Goal: Task Accomplishment & Management: Manage account settings

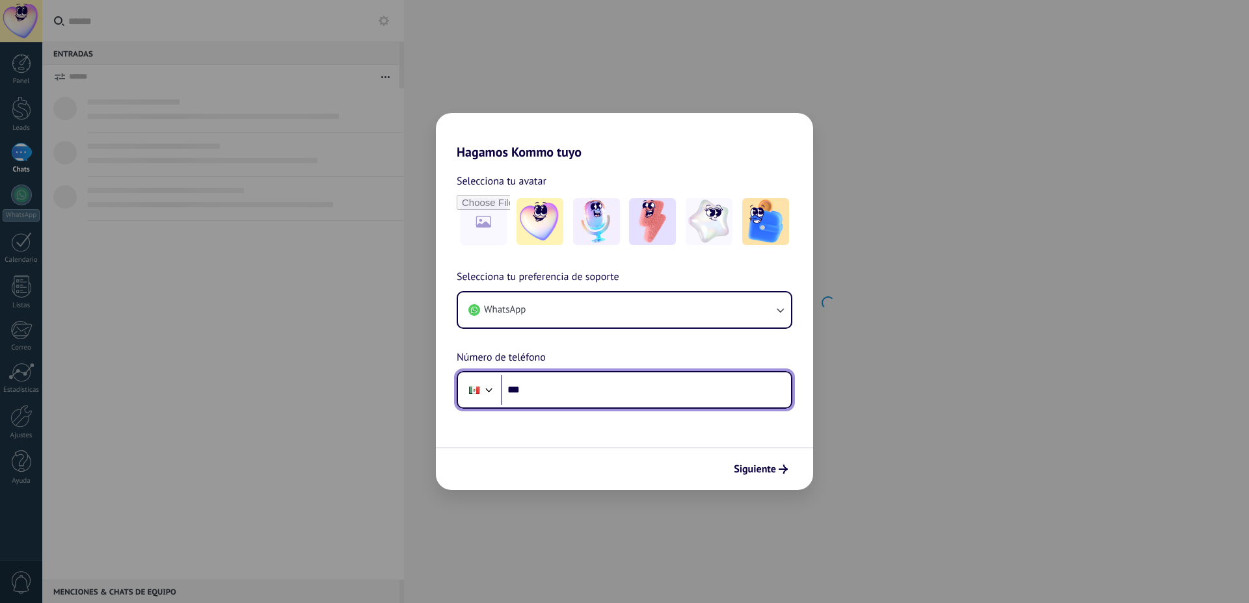
click at [618, 398] on input "***" at bounding box center [646, 390] width 290 height 30
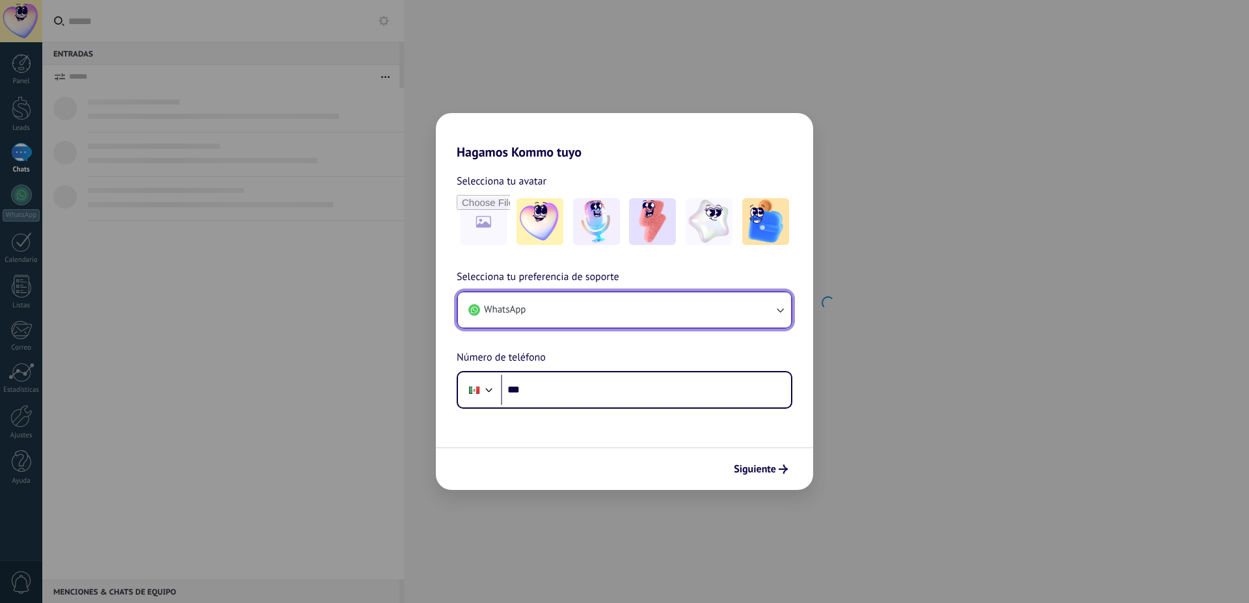
click at [628, 304] on button "WhatsApp" at bounding box center [624, 310] width 333 height 35
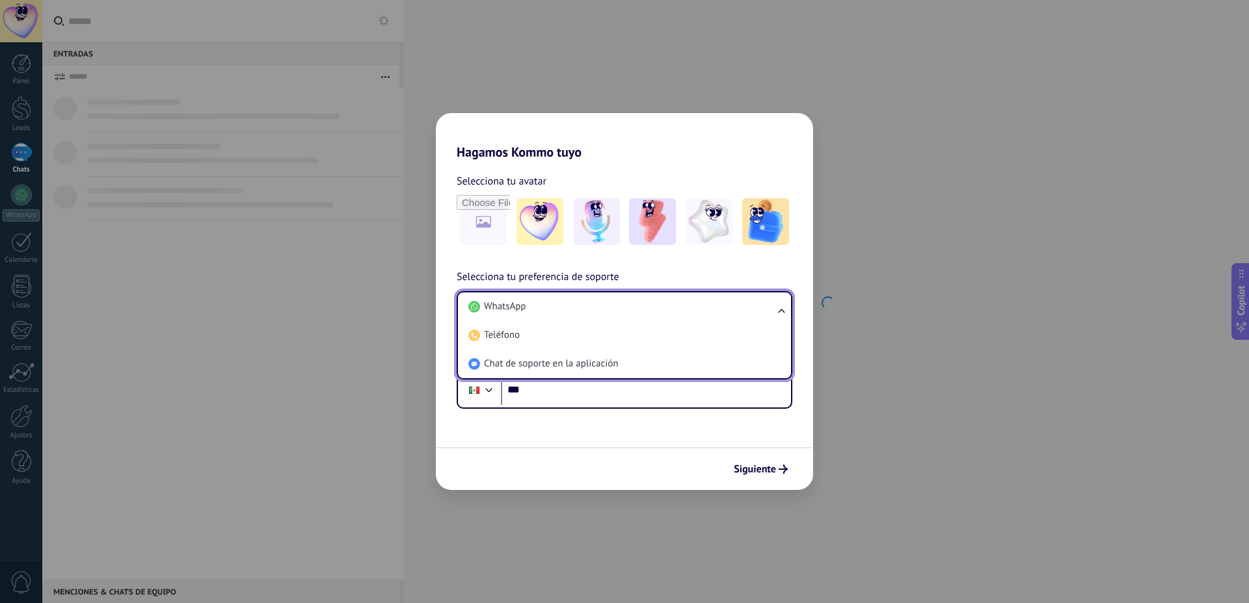
click at [669, 154] on h2 "Hagamos Kommo tuyo" at bounding box center [624, 136] width 377 height 47
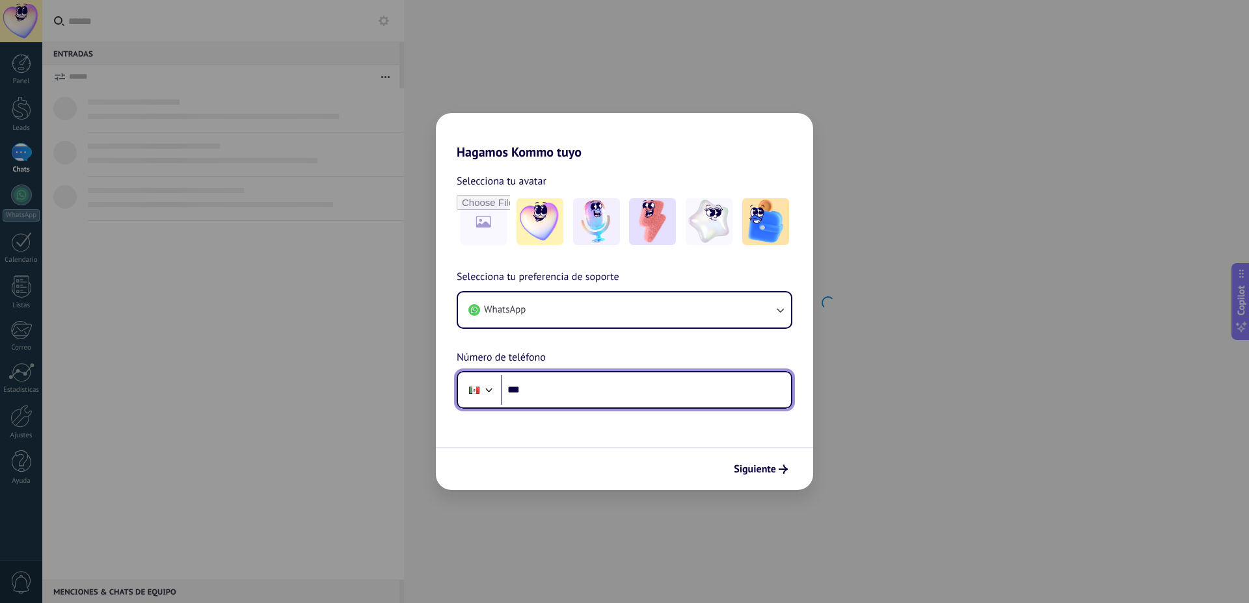
click at [581, 392] on input "***" at bounding box center [646, 390] width 290 height 30
paste input "**********"
type input "**********"
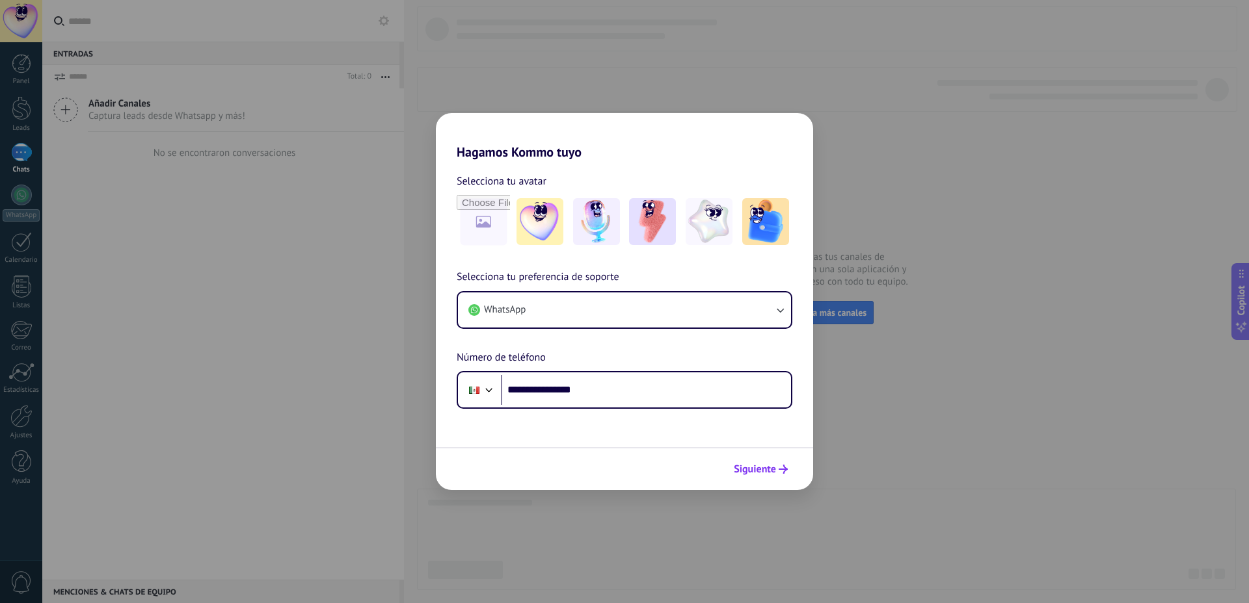
click at [754, 469] on span "Siguiente" at bounding box center [755, 469] width 42 height 9
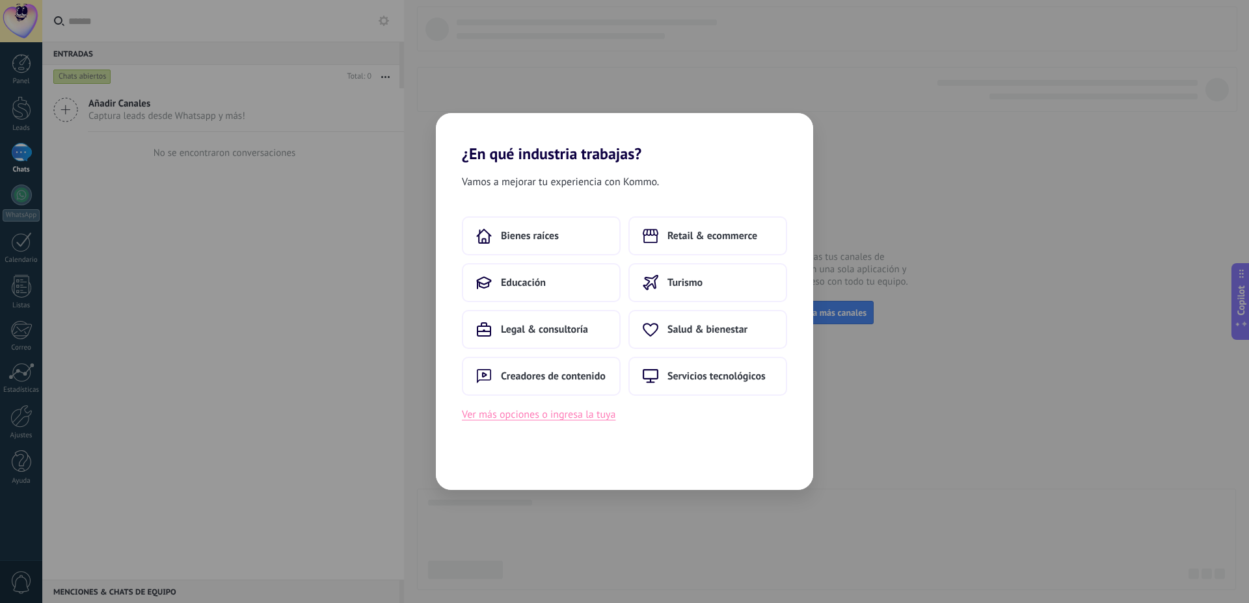
click at [562, 420] on button "Ver más opciones o ingresa la tuya" at bounding box center [538, 414] width 153 height 17
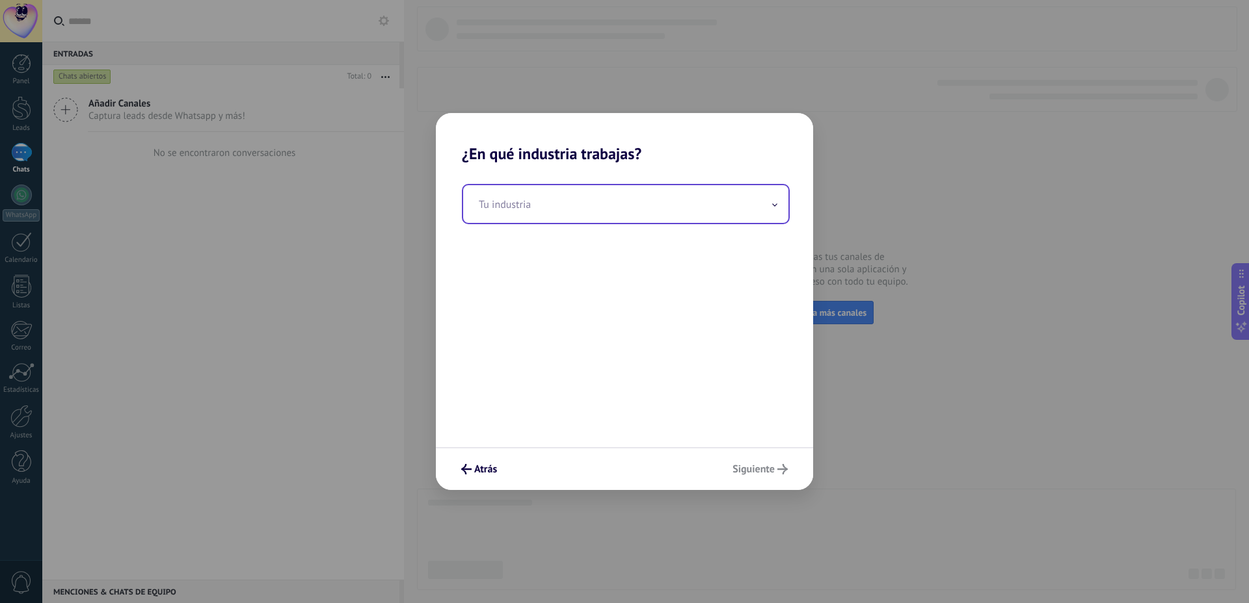
click at [542, 208] on input "text" at bounding box center [625, 204] width 325 height 38
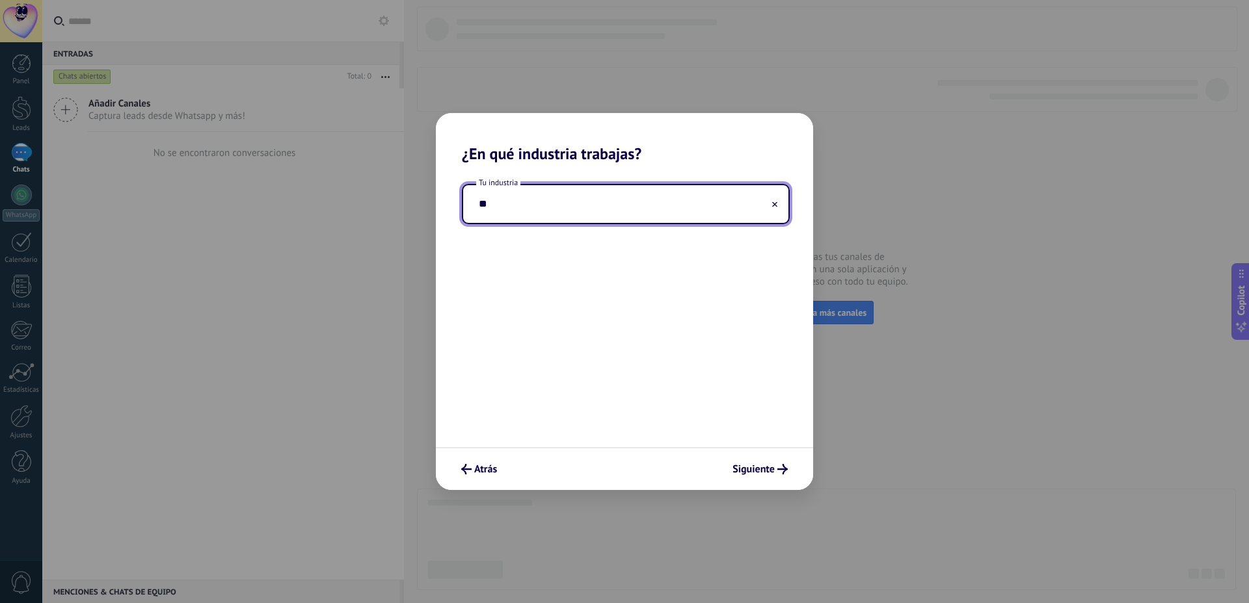
type input "*"
type input "*******"
click at [758, 473] on span "Siguiente" at bounding box center [753, 469] width 42 height 9
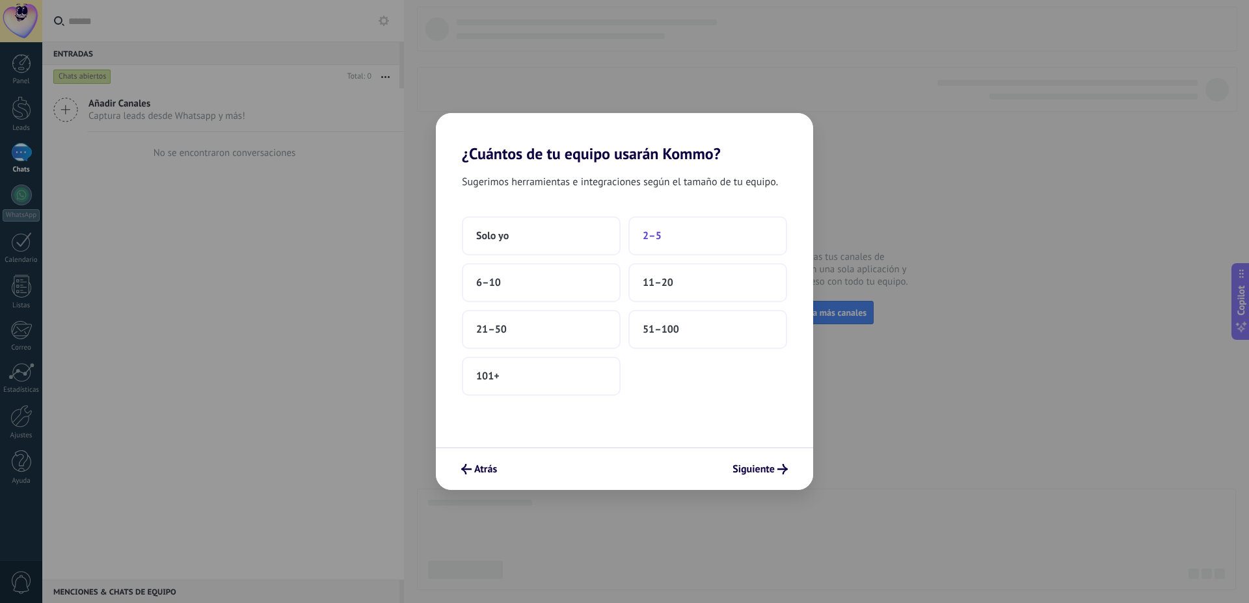
click at [678, 237] on button "2–5" at bounding box center [707, 236] width 159 height 39
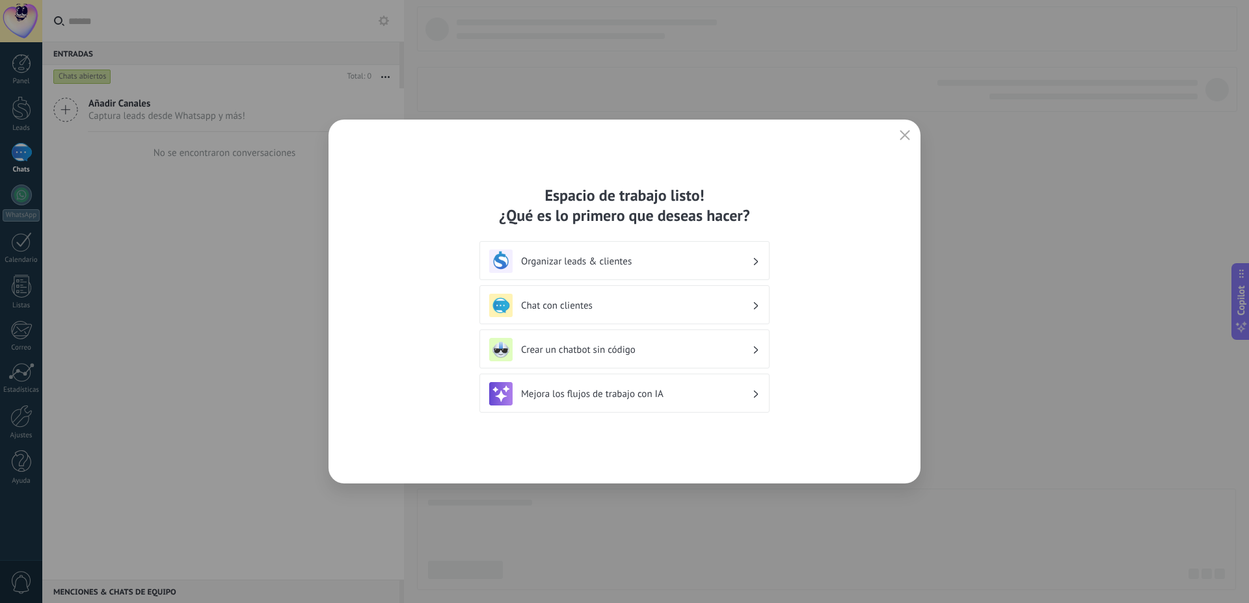
click at [681, 247] on div "Organizar leads & clientes" at bounding box center [624, 260] width 290 height 39
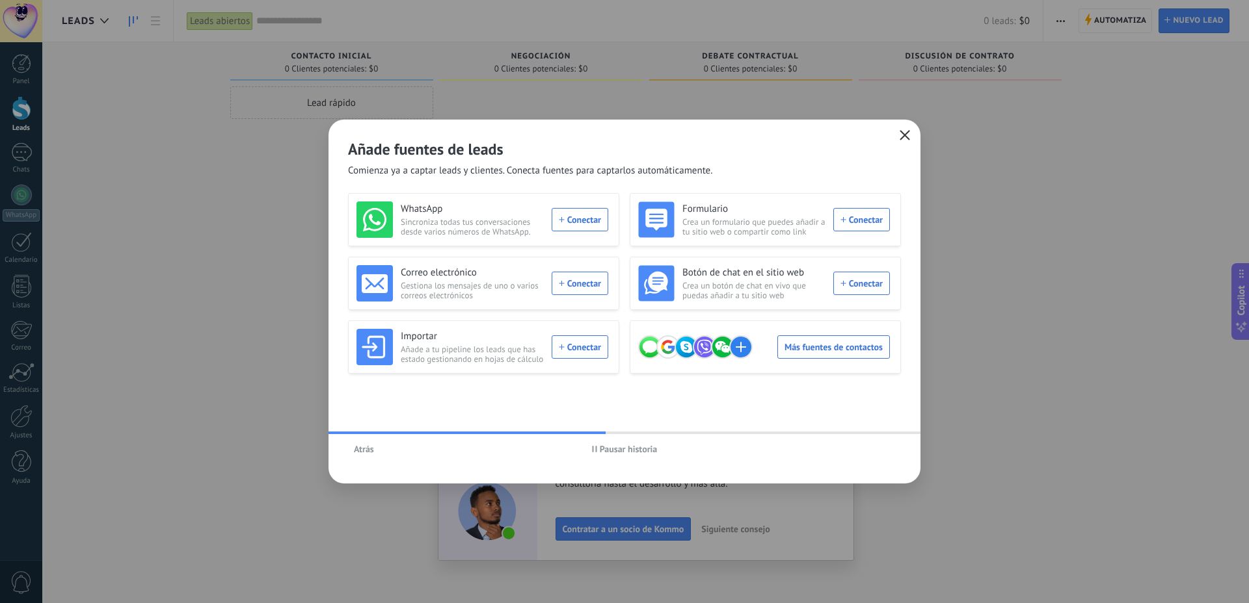
click at [902, 137] on icon "button" at bounding box center [904, 135] width 10 height 10
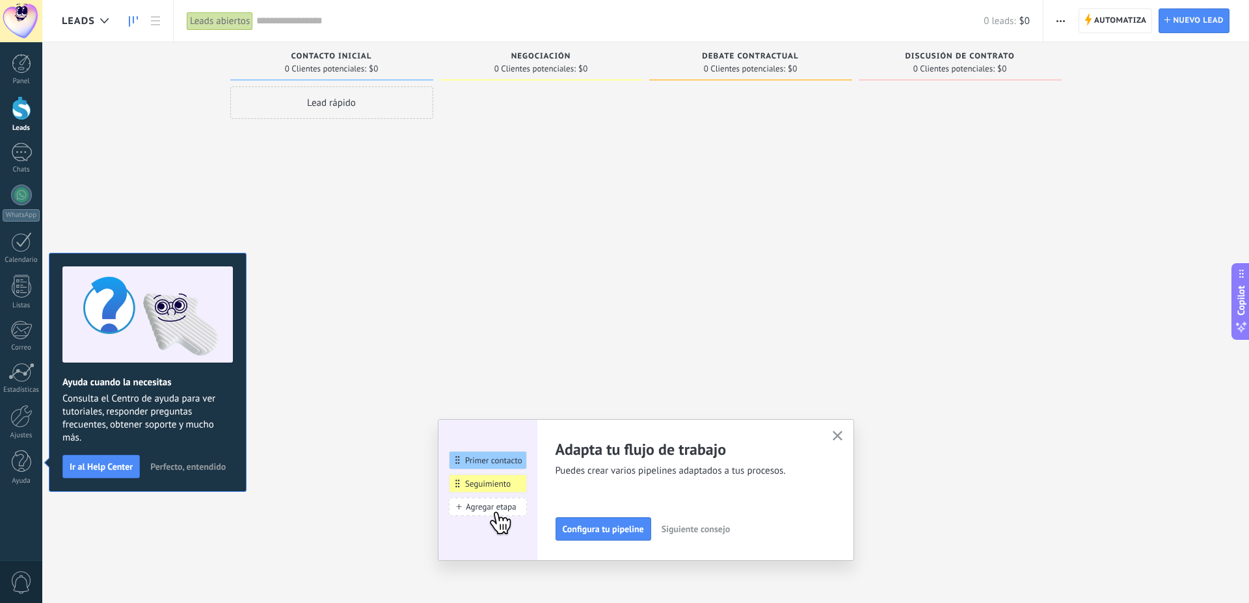
click at [843, 437] on button "button" at bounding box center [837, 437] width 16 height 18
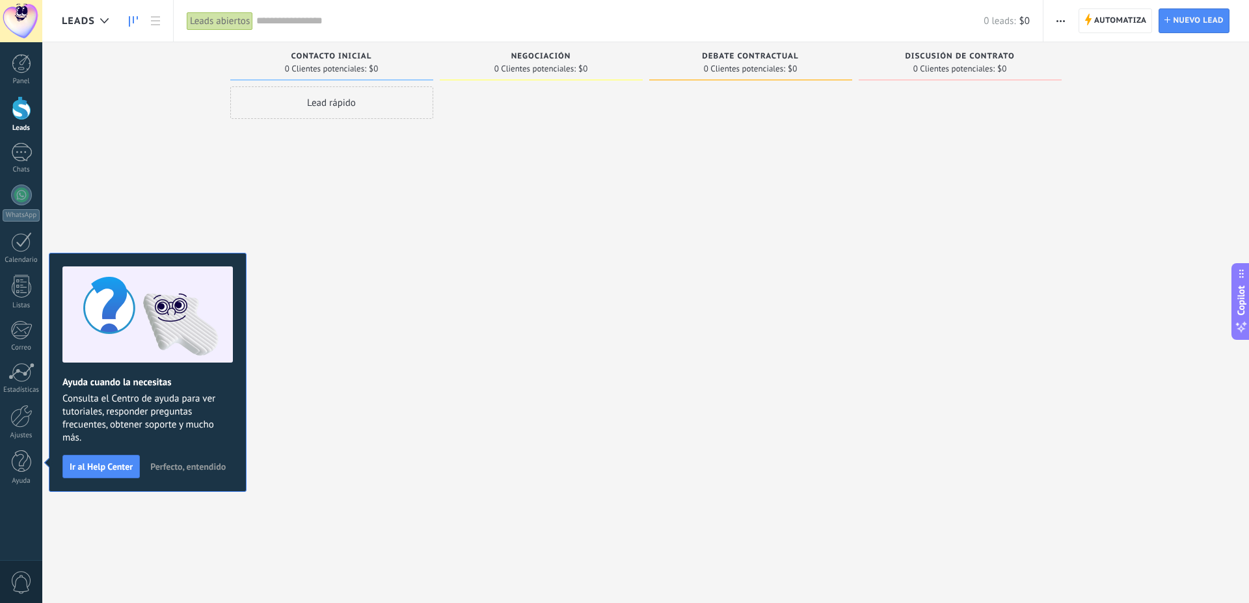
click at [173, 466] on span "Perfecto, entendido" at bounding box center [187, 466] width 75 height 9
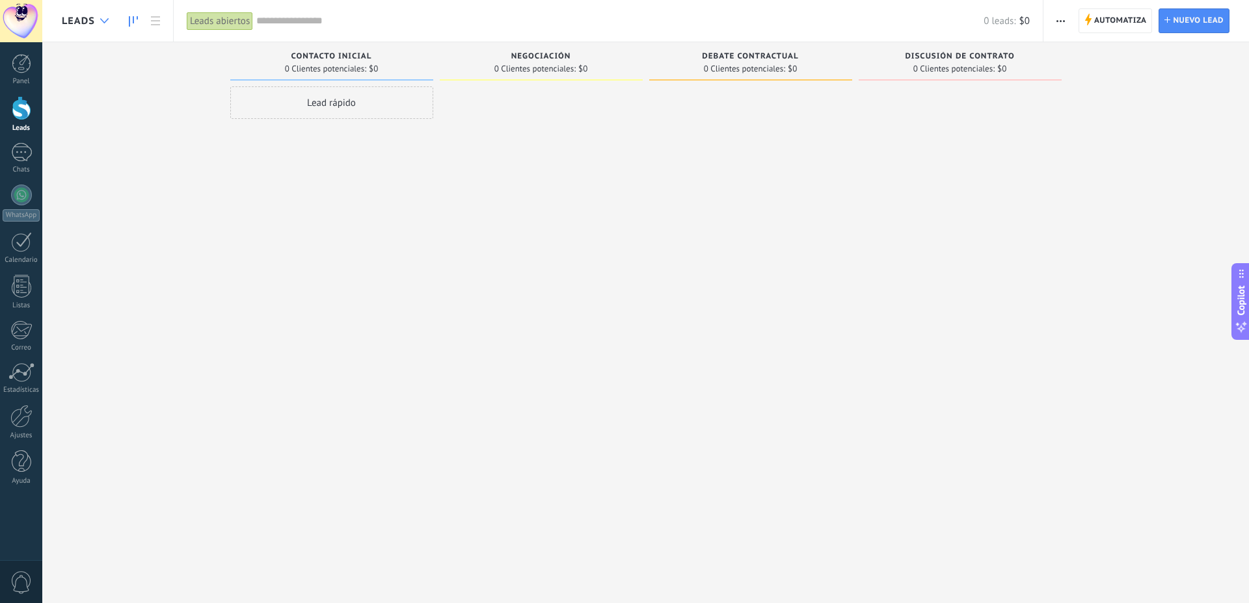
click at [98, 22] on div at bounding box center [104, 20] width 21 height 25
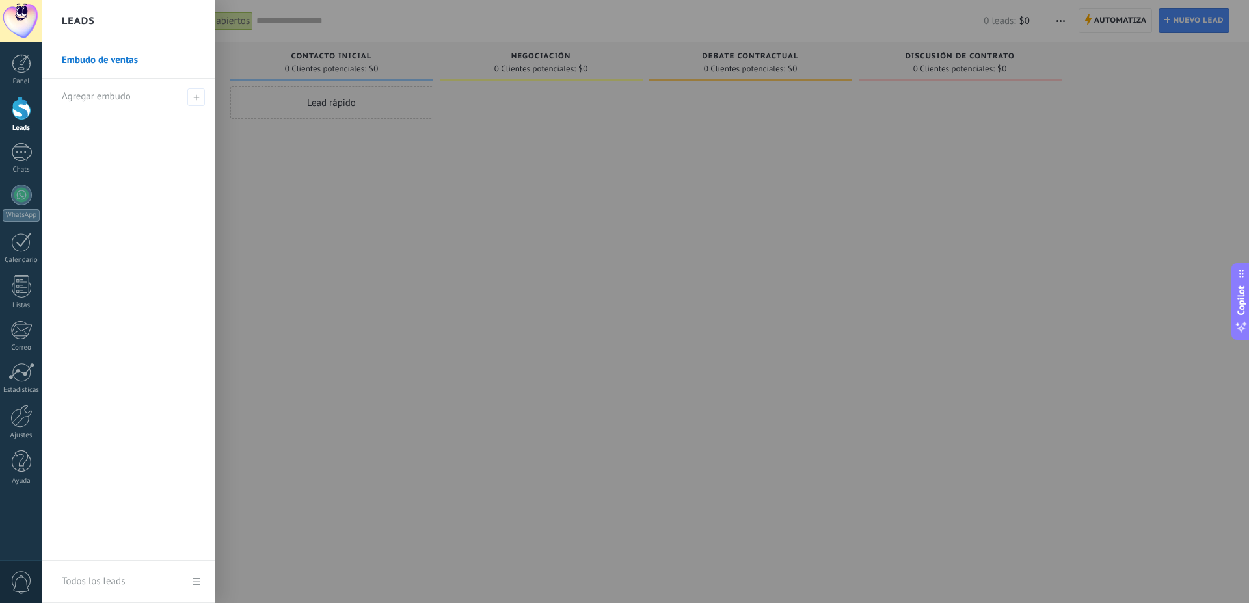
click at [330, 260] on div at bounding box center [666, 301] width 1249 height 603
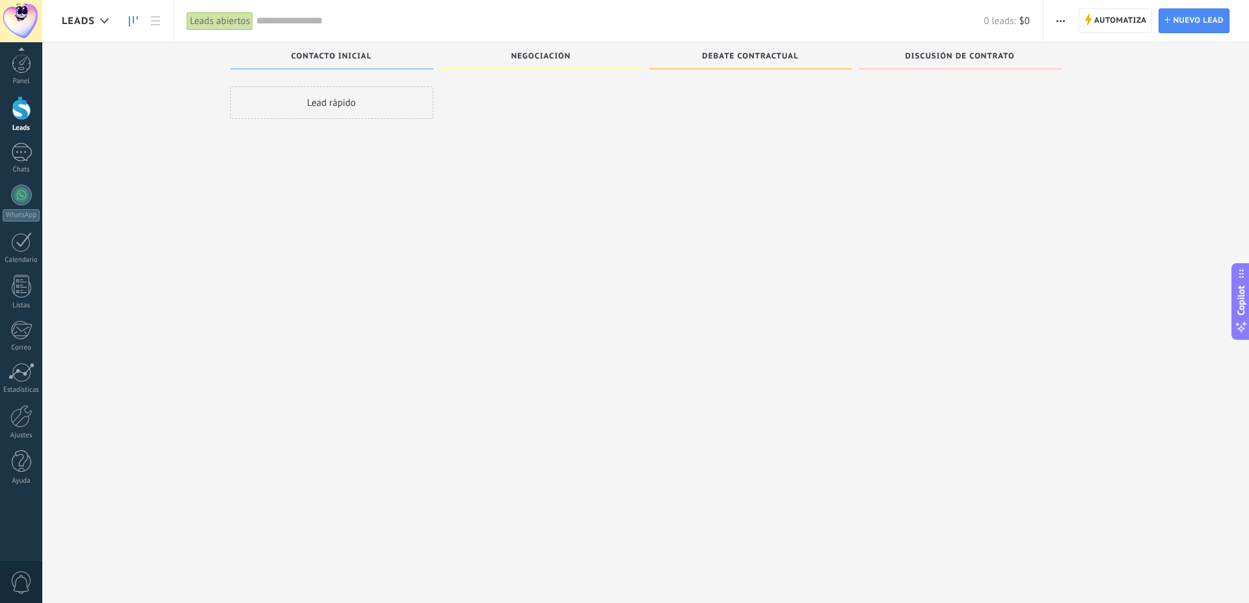
scroll to position [3, 0]
click at [12, 10] on div at bounding box center [21, 21] width 42 height 42
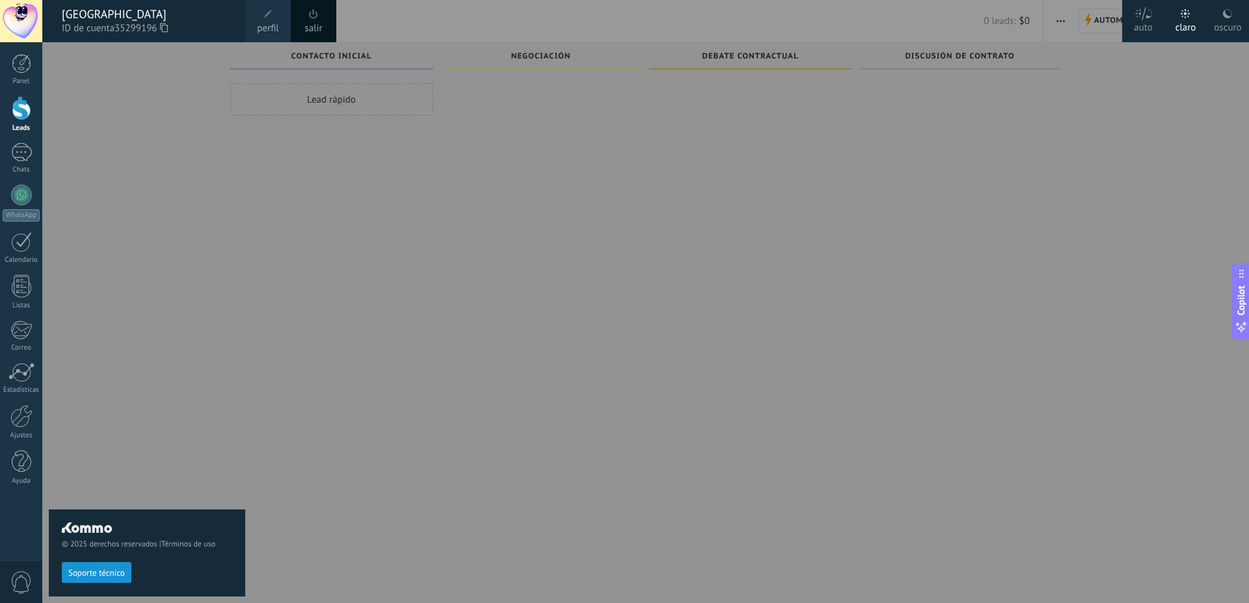
click at [263, 20] on span at bounding box center [268, 14] width 14 height 14
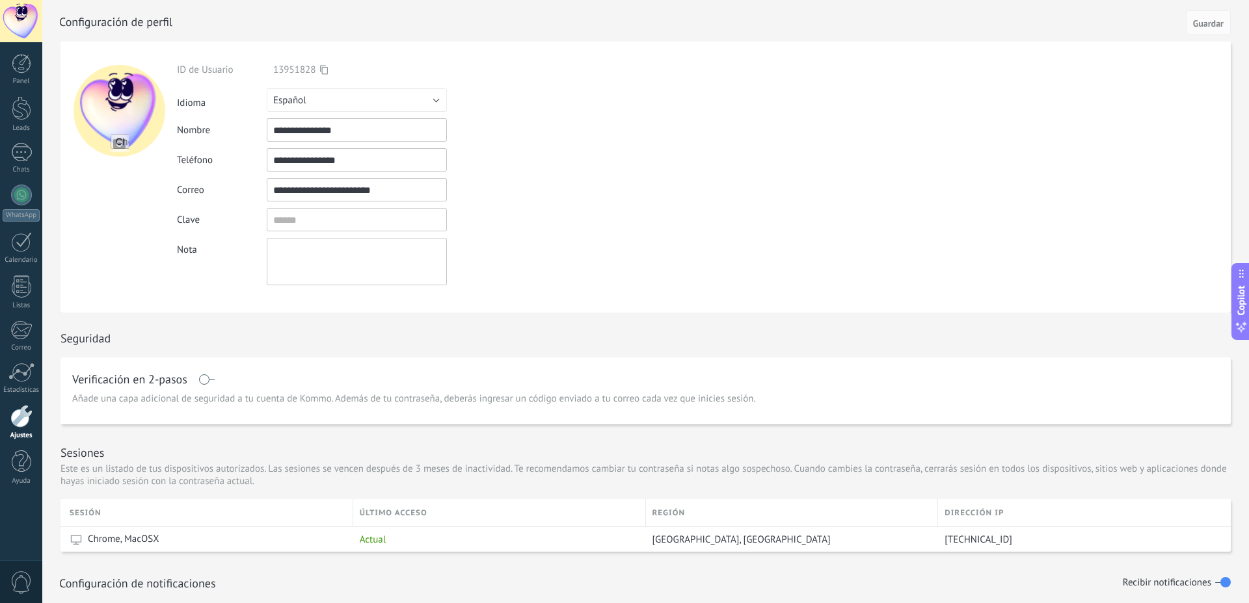
click at [120, 142] on input "file" at bounding box center [120, 143] width 18 height 18
type input "**********"
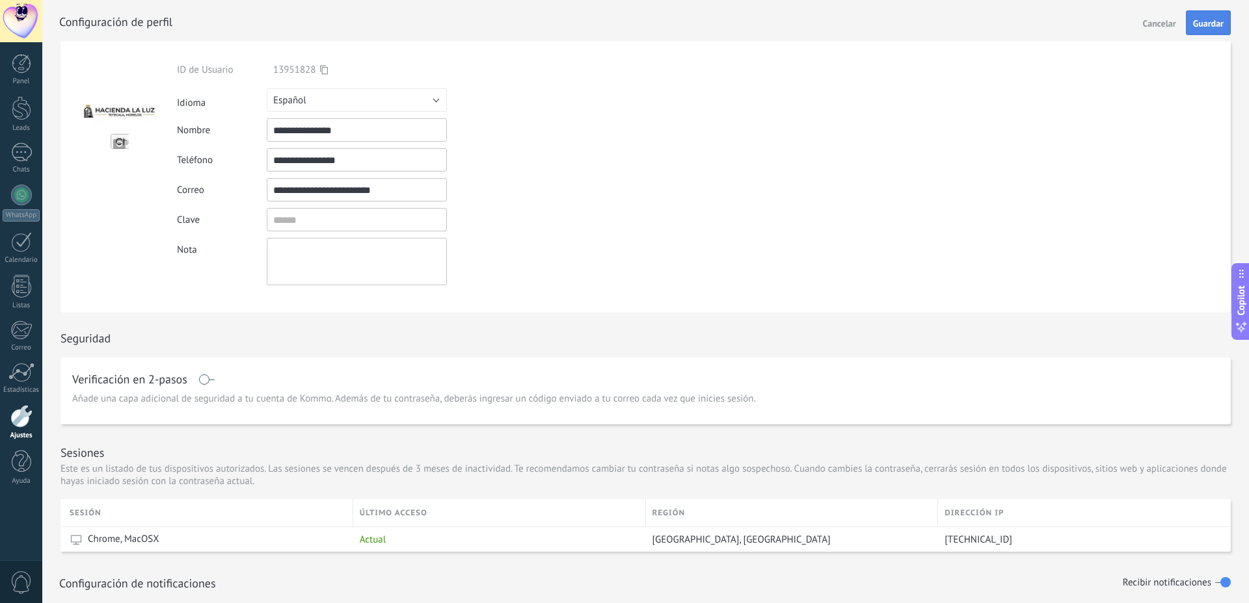
click at [1203, 27] on span "Guardar" at bounding box center [1208, 23] width 31 height 9
click at [16, 421] on div at bounding box center [21, 416] width 22 height 23
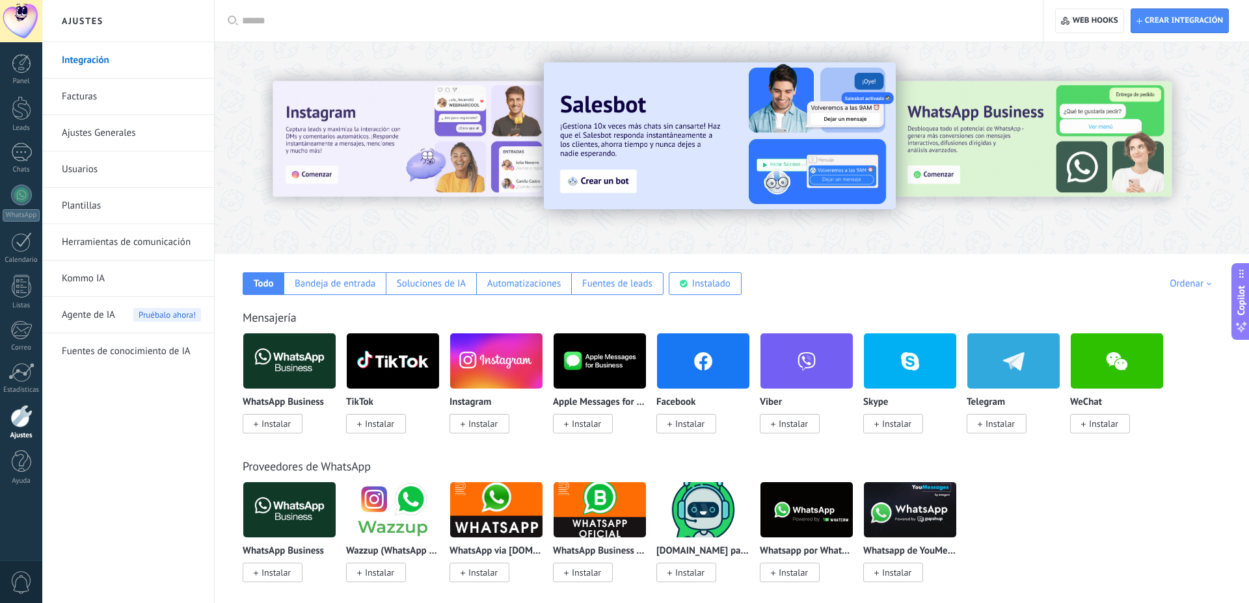
click at [101, 66] on link "Integración" at bounding box center [131, 60] width 139 height 36
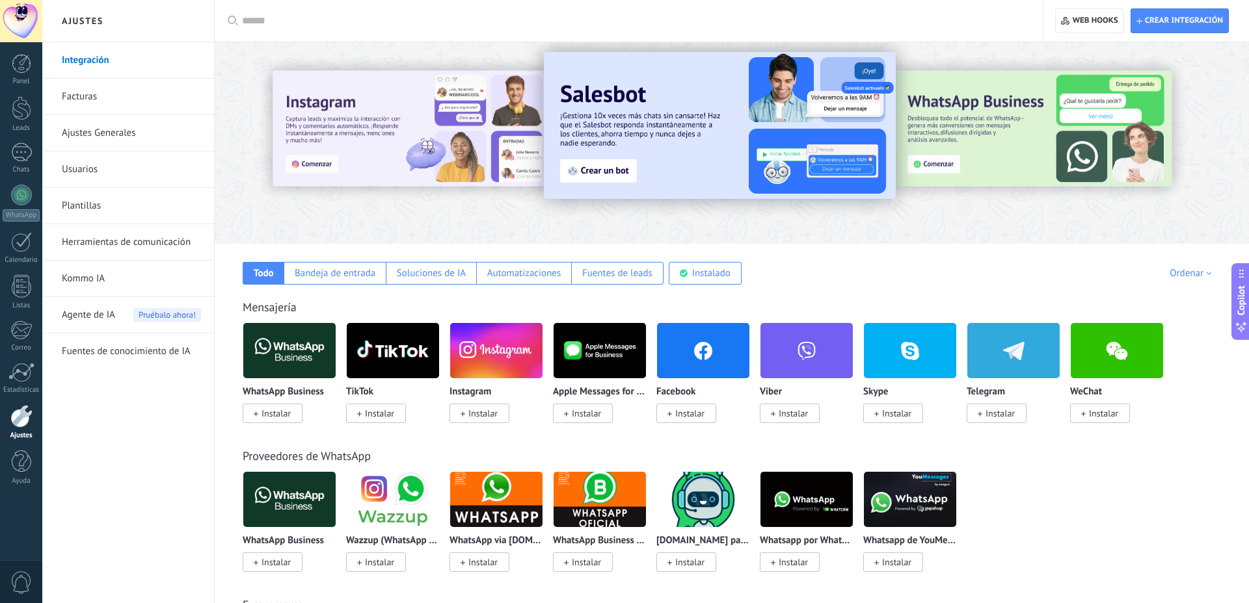
scroll to position [13, 0]
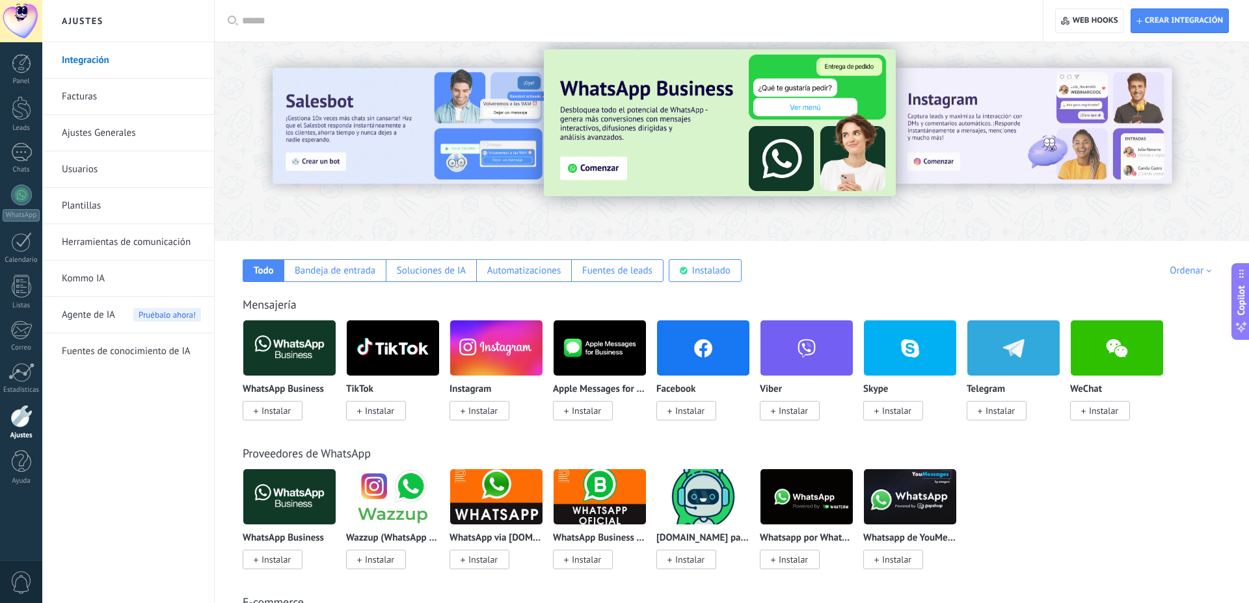
click at [271, 345] on img at bounding box center [289, 348] width 92 height 63
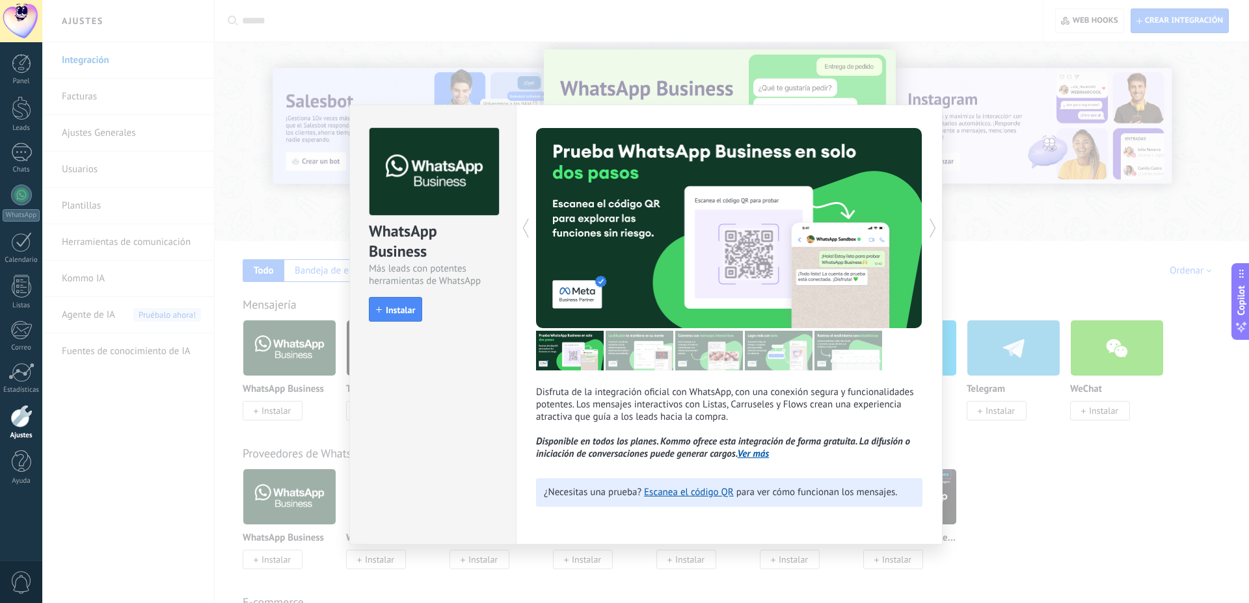
click at [1071, 234] on div "WhatsApp Business Más leads con potentes herramientas de WhatsApp install Insta…" at bounding box center [645, 301] width 1206 height 603
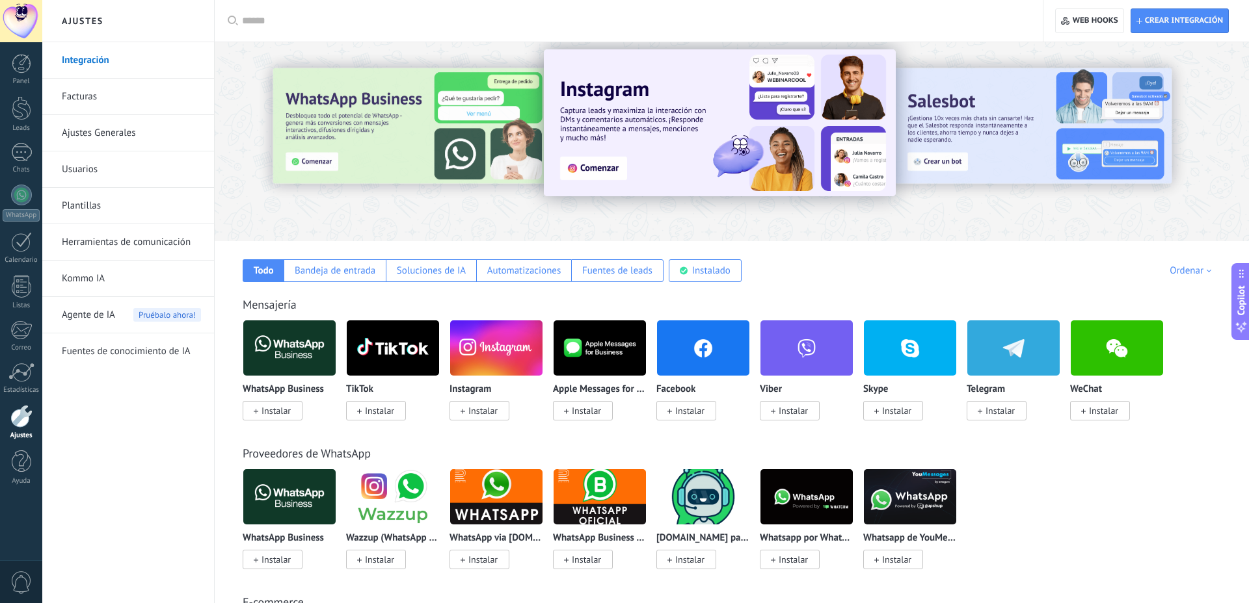
click at [19, 15] on div at bounding box center [21, 21] width 42 height 42
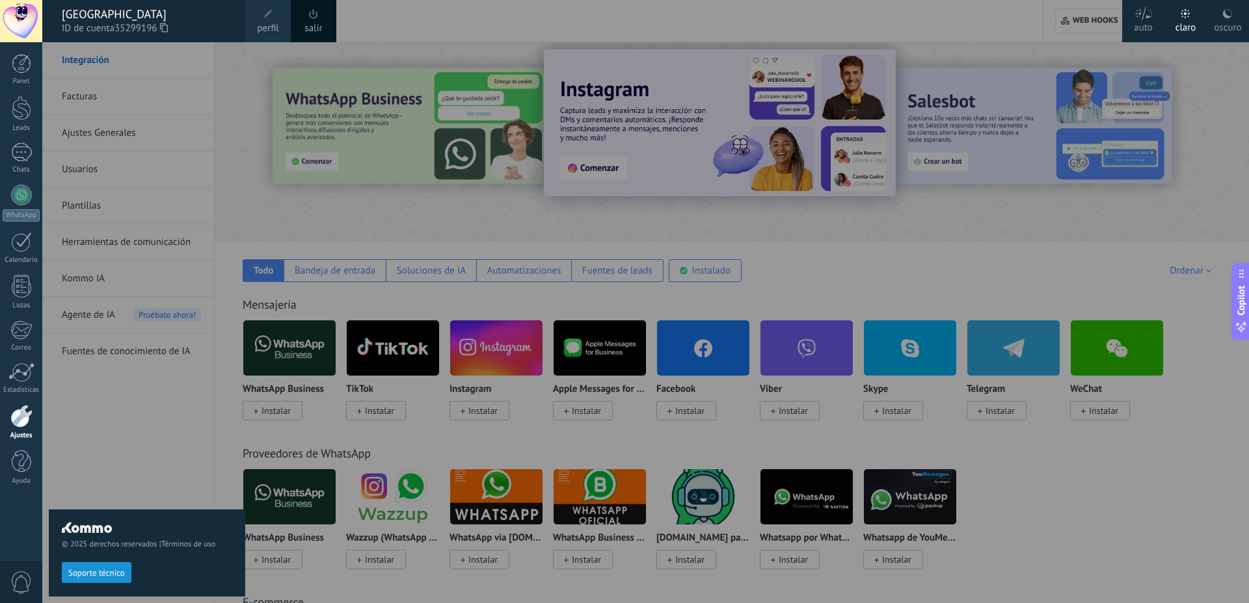
click at [321, 21] on link "salir" at bounding box center [313, 28] width 18 height 14
